Goal: Navigation & Orientation: Find specific page/section

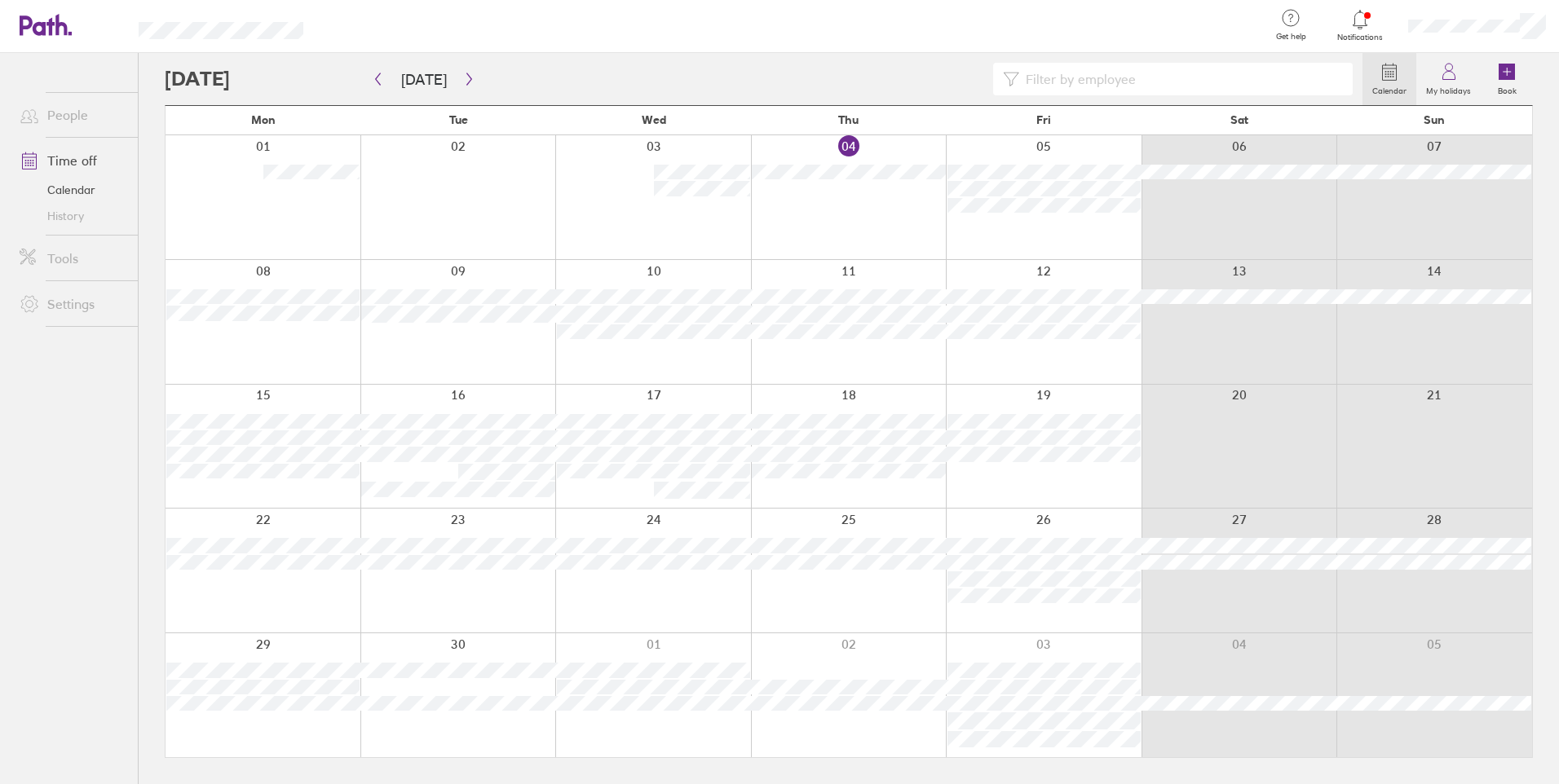
click at [1366, 28] on icon at bounding box center [1360, 20] width 20 height 20
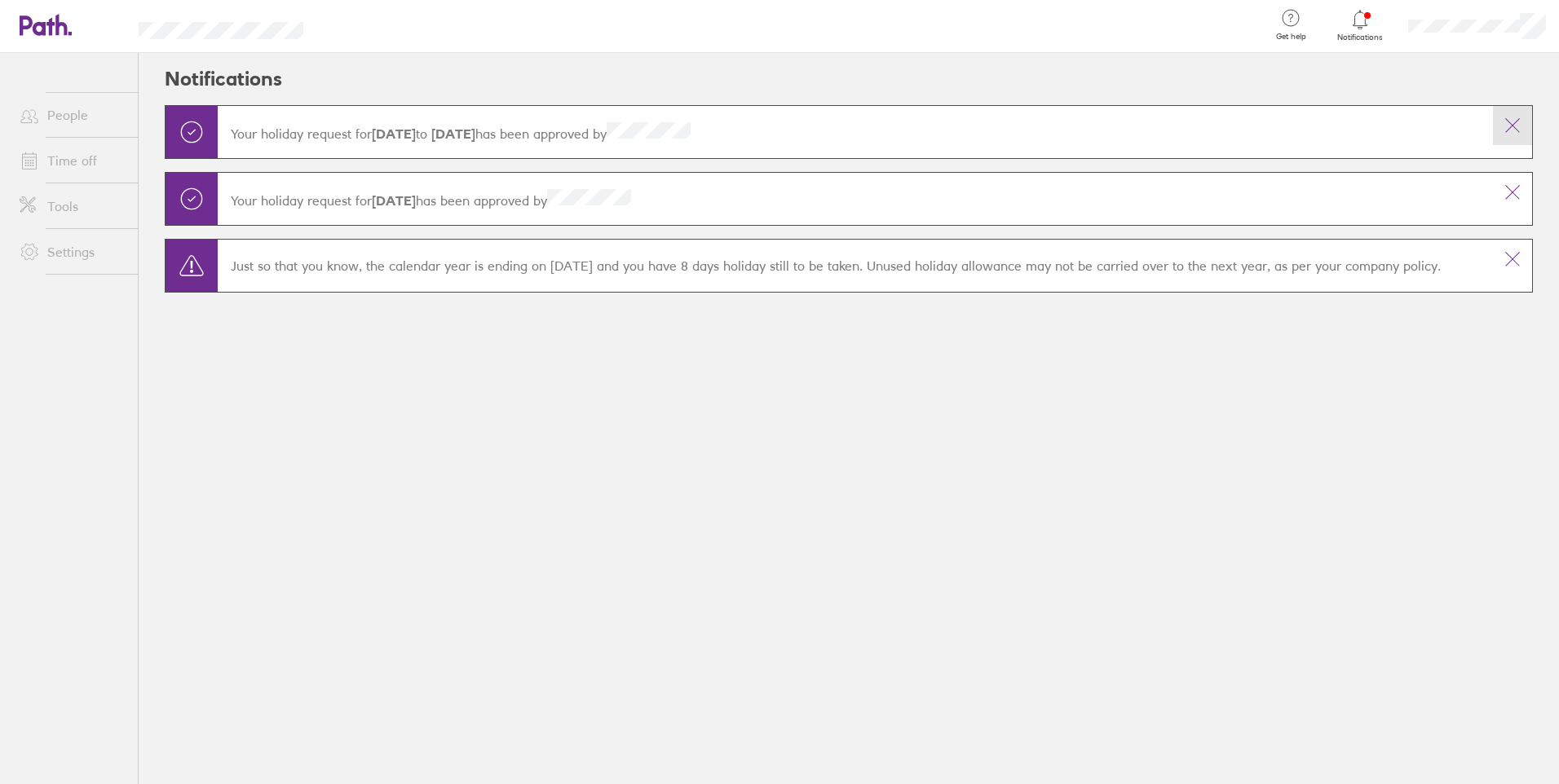
click at [1518, 124] on icon at bounding box center [1513, 126] width 20 height 20
click at [1514, 129] on icon at bounding box center [1513, 126] width 20 height 20
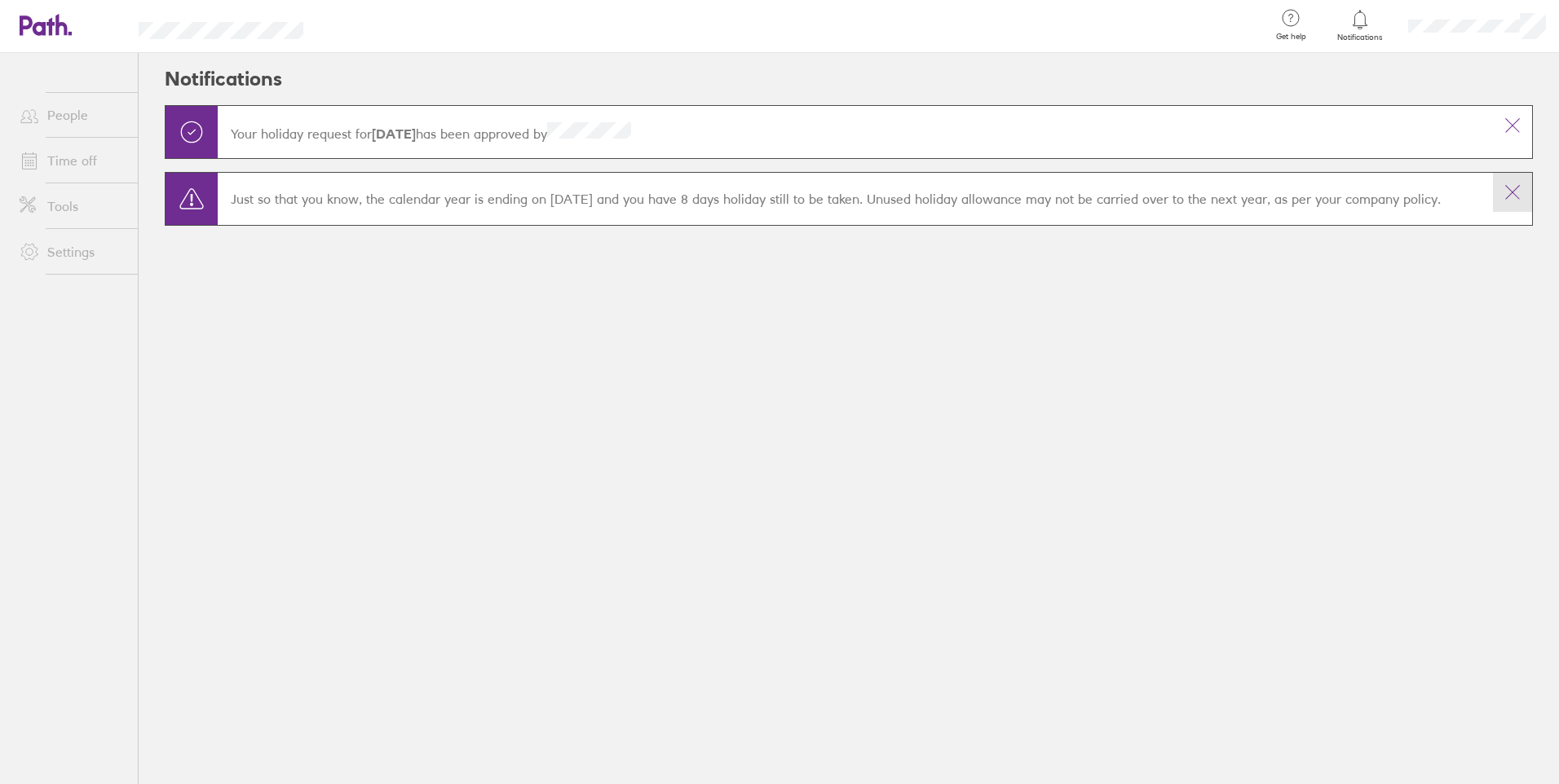
click at [1516, 187] on icon at bounding box center [1513, 192] width 20 height 20
click at [1510, 135] on icon at bounding box center [1513, 126] width 20 height 20
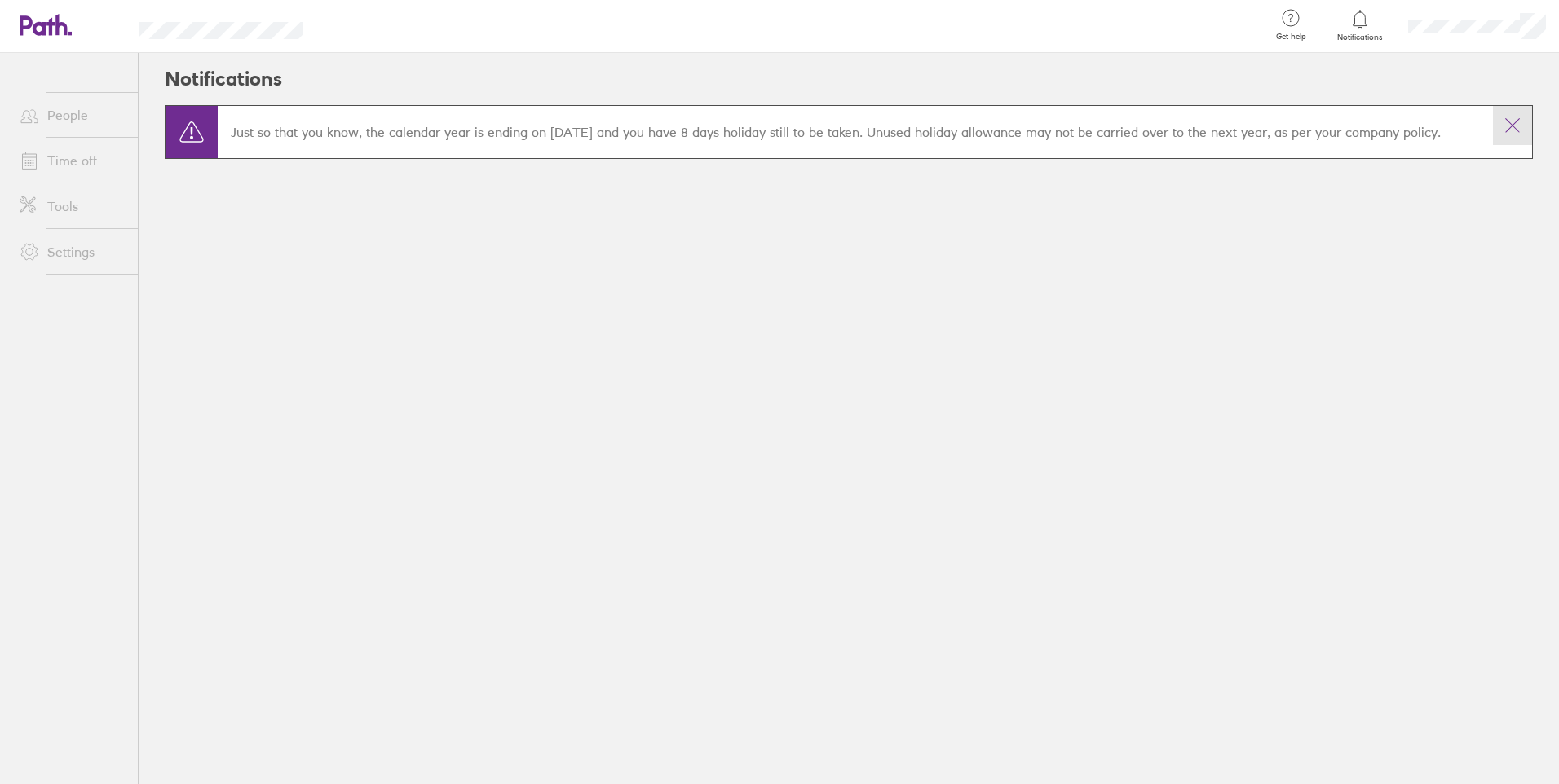
click at [1511, 131] on icon at bounding box center [1513, 126] width 20 height 20
click at [75, 116] on link "People" at bounding box center [72, 114] width 131 height 32
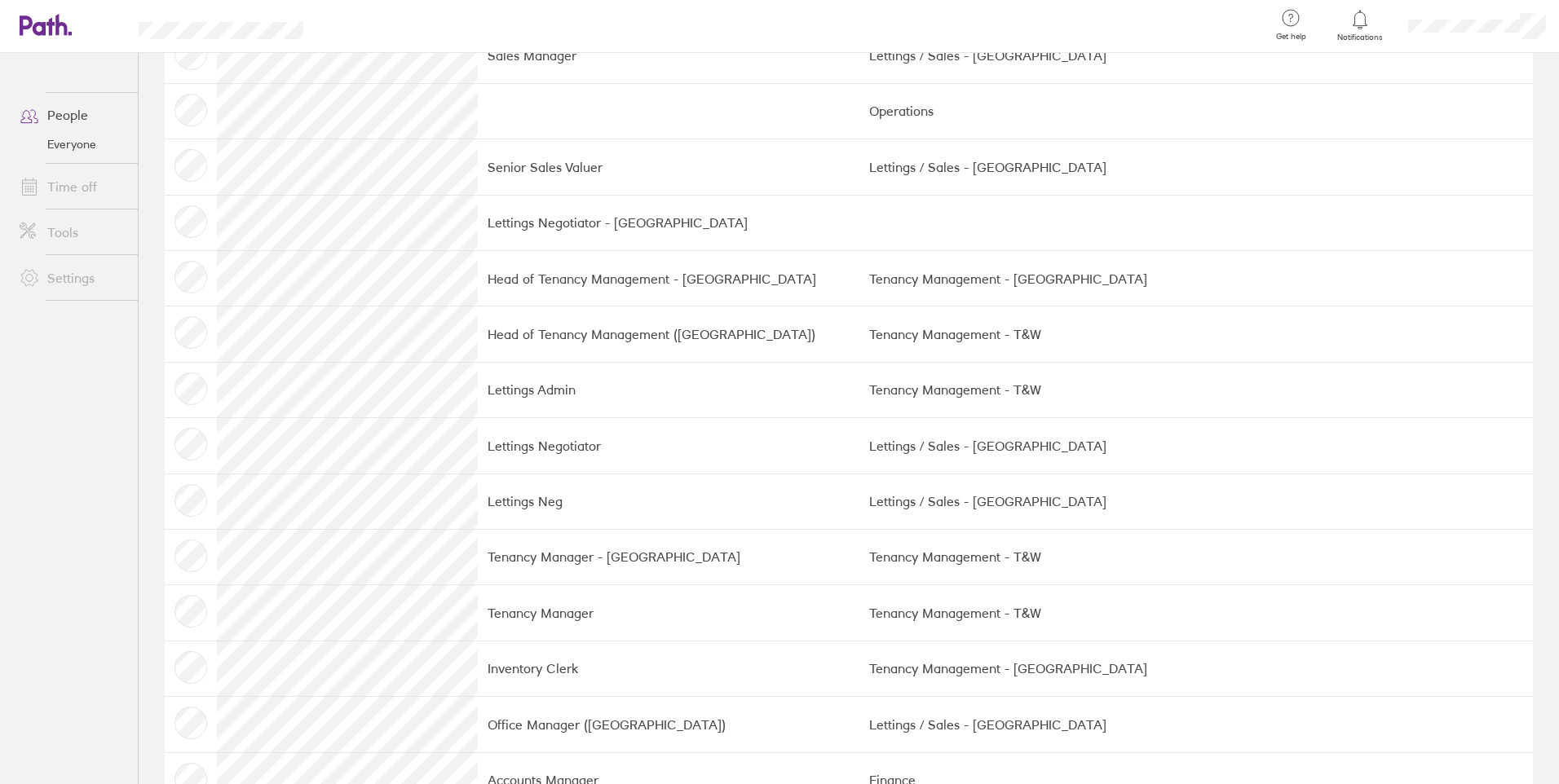
scroll to position [2065, 0]
